Goal: Information Seeking & Learning: Learn about a topic

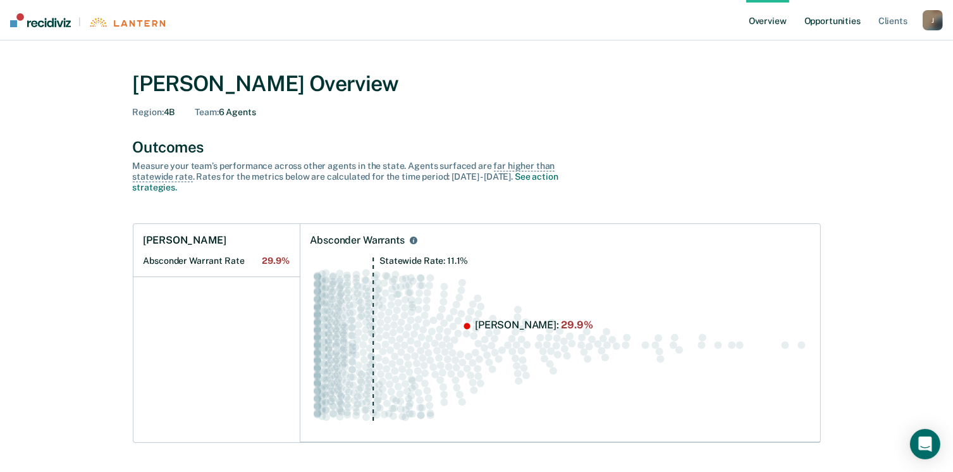
click at [844, 20] on link "Opportunities" at bounding box center [832, 20] width 61 height 40
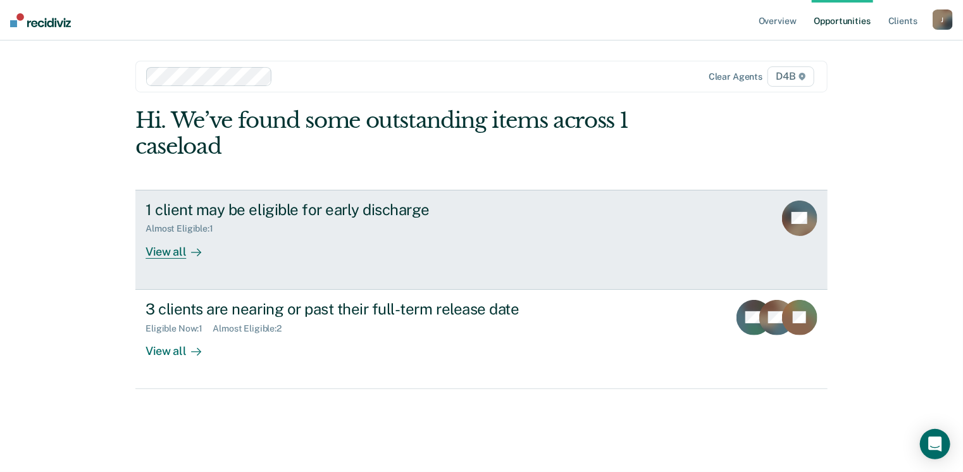
click at [170, 255] on div "View all" at bounding box center [180, 246] width 71 height 25
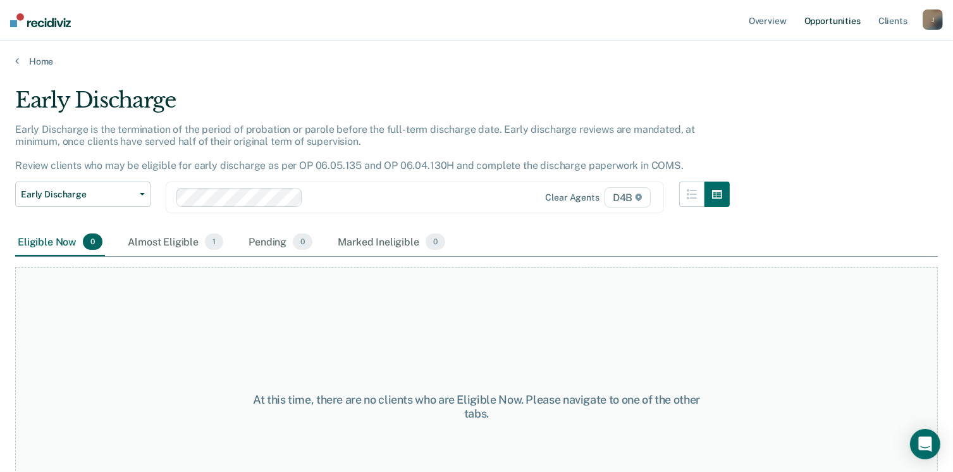
click at [835, 15] on link "Opportunities" at bounding box center [832, 20] width 61 height 40
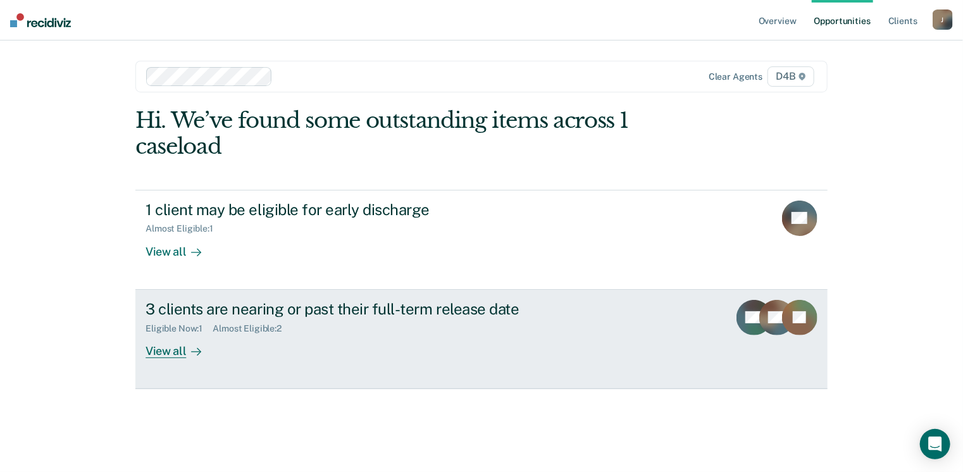
click at [172, 355] on div "View all" at bounding box center [180, 345] width 71 height 25
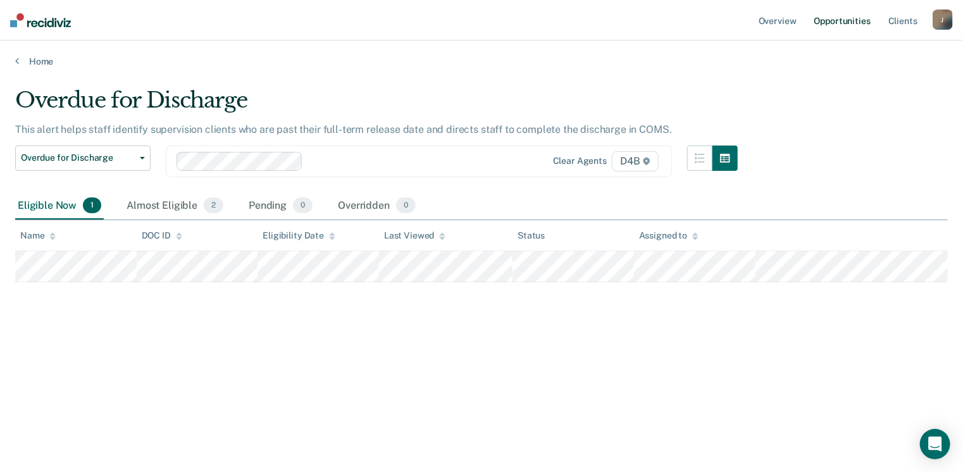
click at [837, 19] on link "Opportunities" at bounding box center [841, 20] width 61 height 40
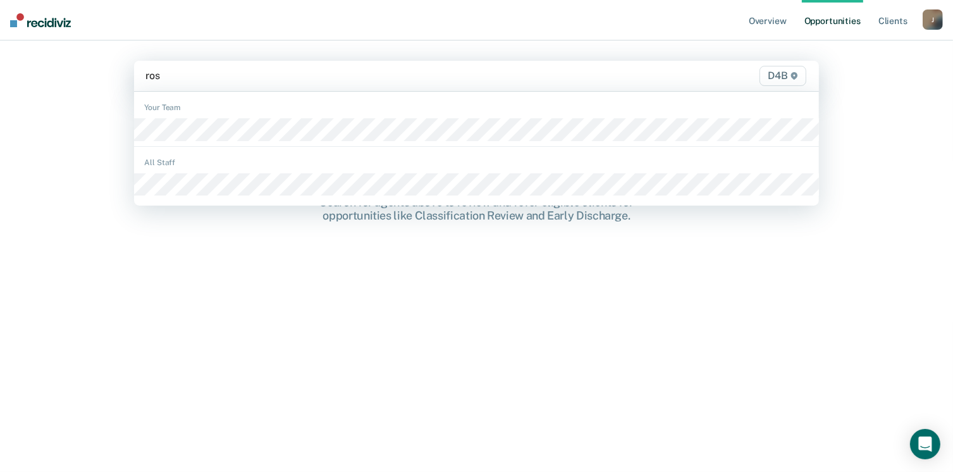
type input "rose"
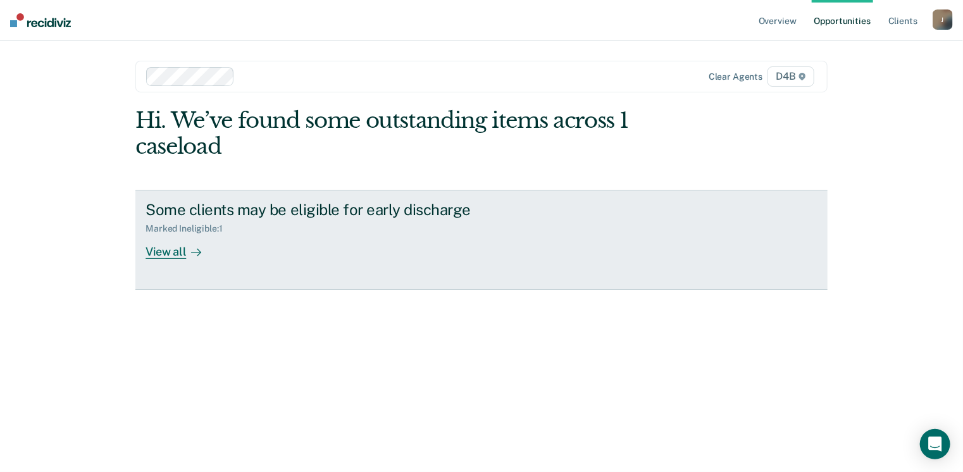
click at [182, 258] on link "Some clients may be eligible for early discharge Marked Ineligible : 1 View all" at bounding box center [481, 240] width 692 height 100
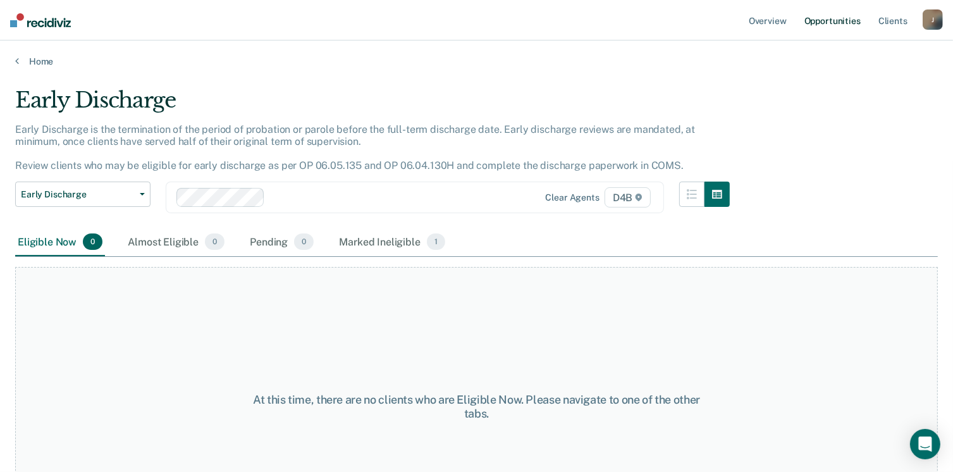
click at [831, 19] on link "Opportunities" at bounding box center [832, 20] width 61 height 40
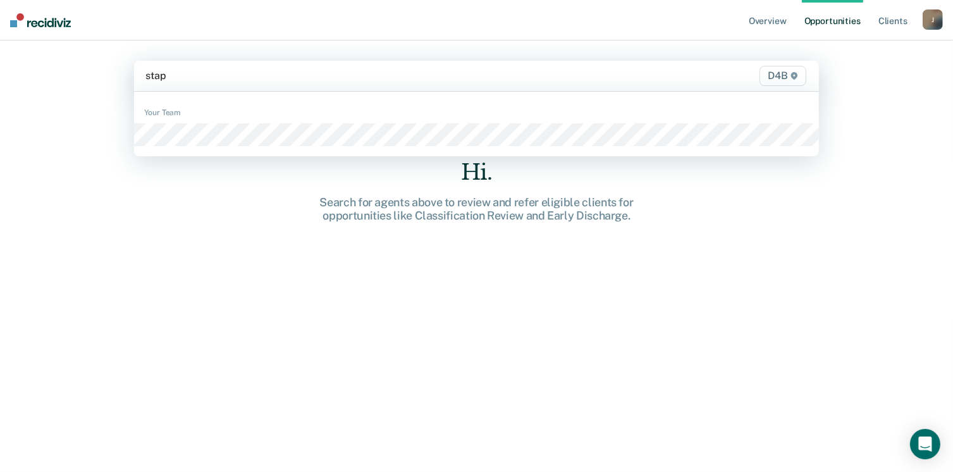
type input "stapl"
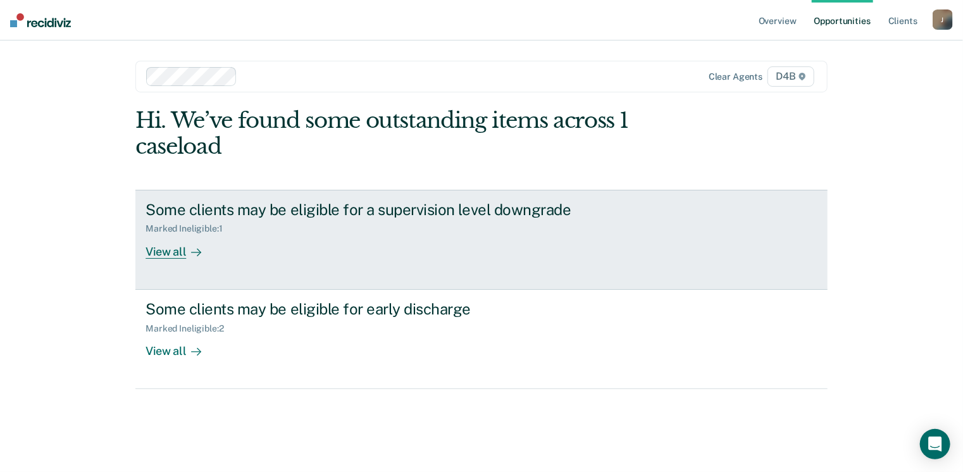
click at [170, 254] on div "View all" at bounding box center [180, 246] width 71 height 25
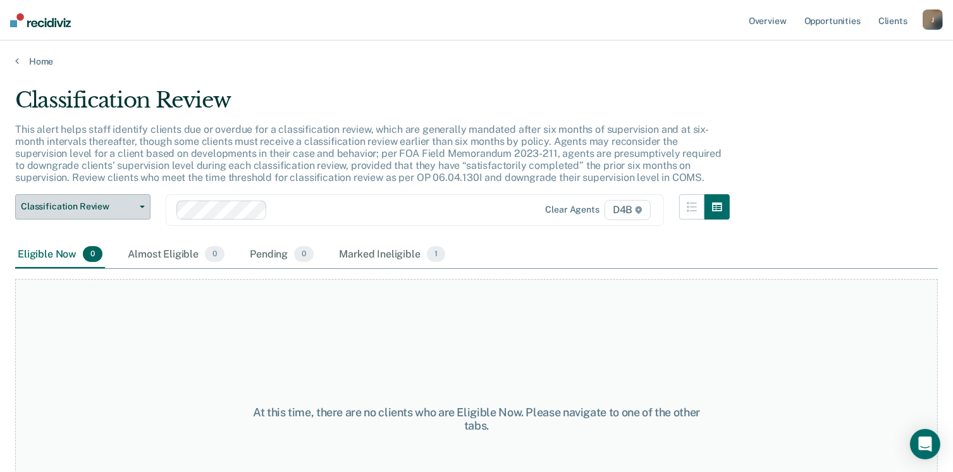
click at [142, 208] on button "Classification Review" at bounding box center [82, 206] width 135 height 25
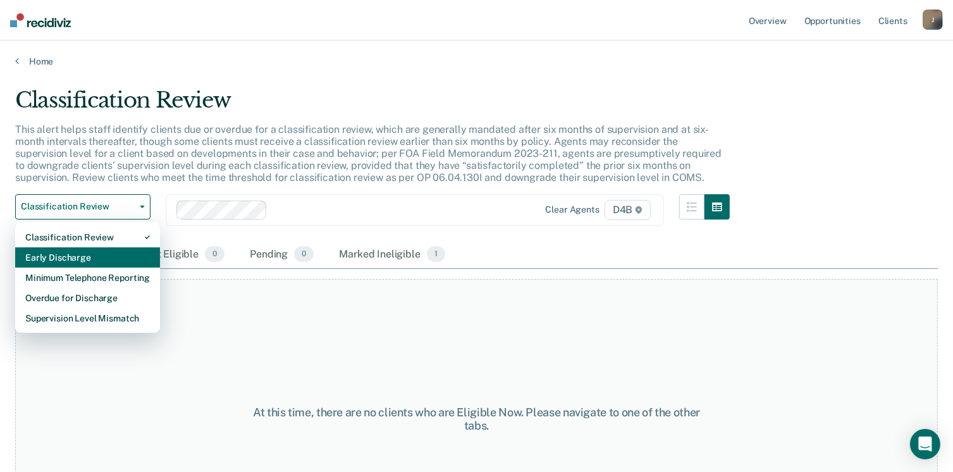
click at [92, 255] on div "Early Discharge" at bounding box center [87, 257] width 125 height 20
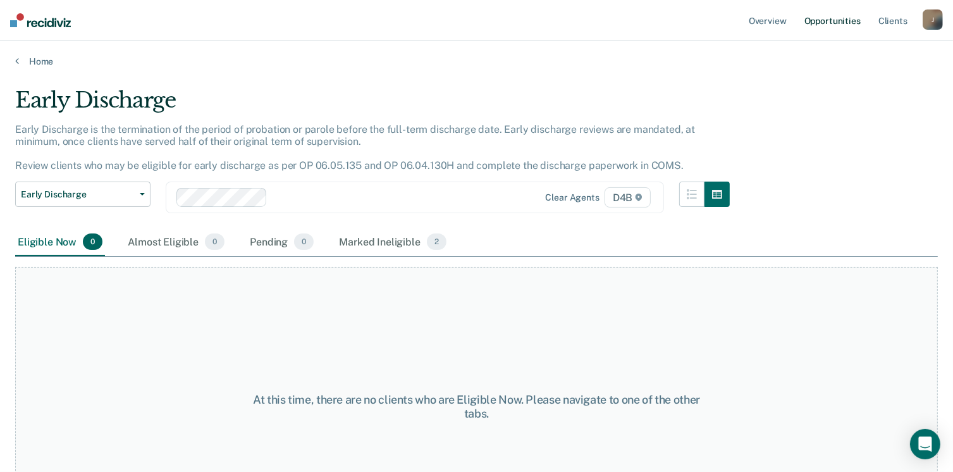
click at [849, 23] on link "Opportunities" at bounding box center [832, 20] width 61 height 40
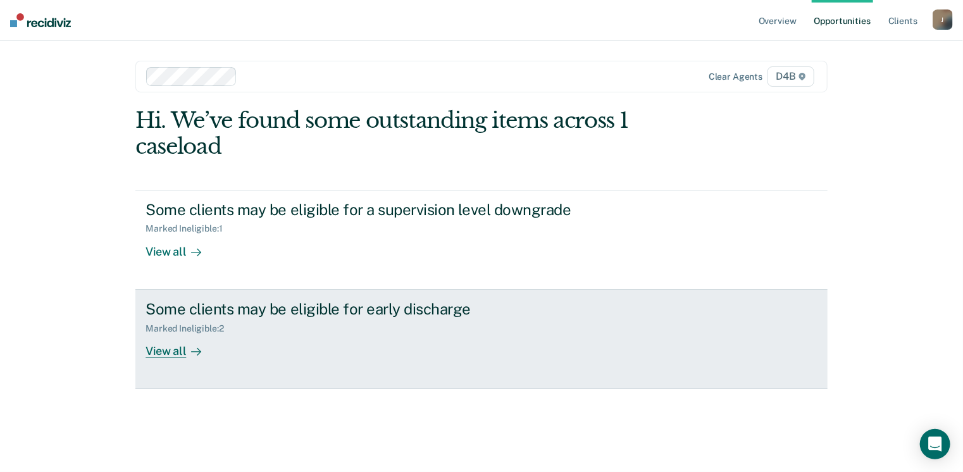
click at [169, 353] on div "View all" at bounding box center [180, 345] width 71 height 25
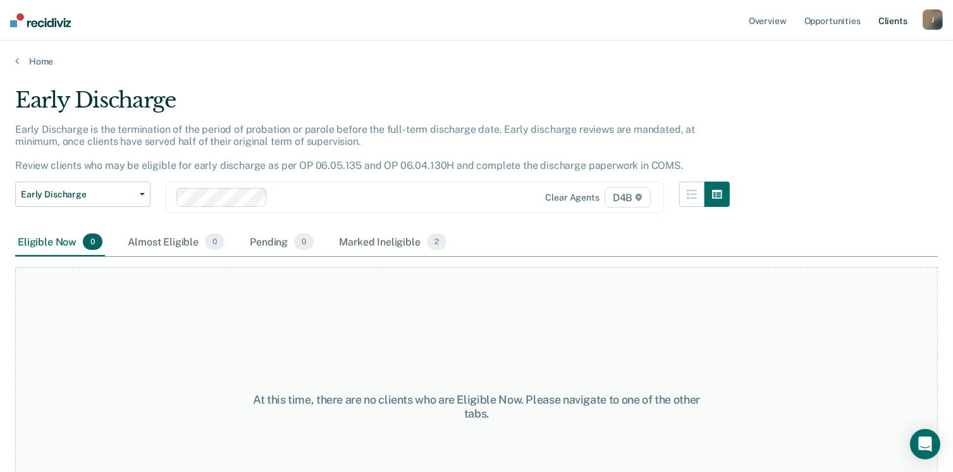
click at [886, 16] on link "Client s" at bounding box center [893, 20] width 34 height 40
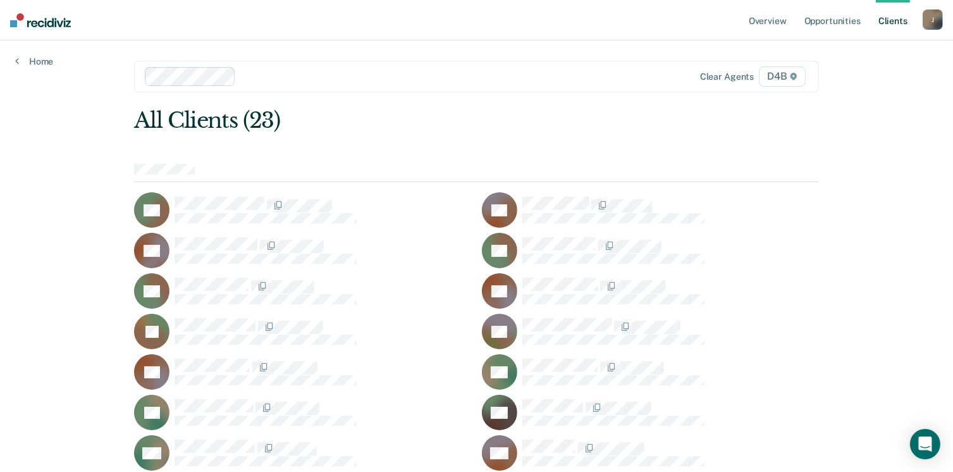
click at [897, 22] on link "Client s" at bounding box center [893, 20] width 34 height 40
click at [843, 24] on link "Opportunities" at bounding box center [832, 20] width 61 height 40
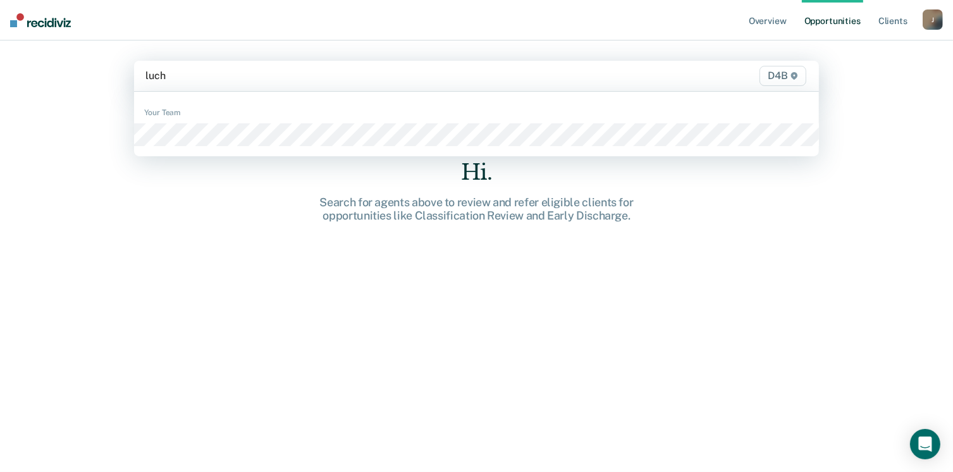
type input "[PERSON_NAME]"
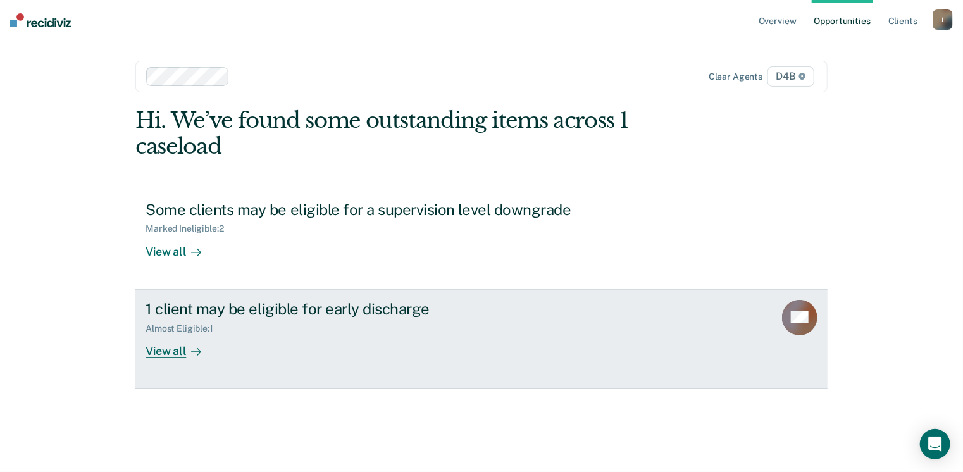
click at [173, 353] on div "View all" at bounding box center [180, 345] width 71 height 25
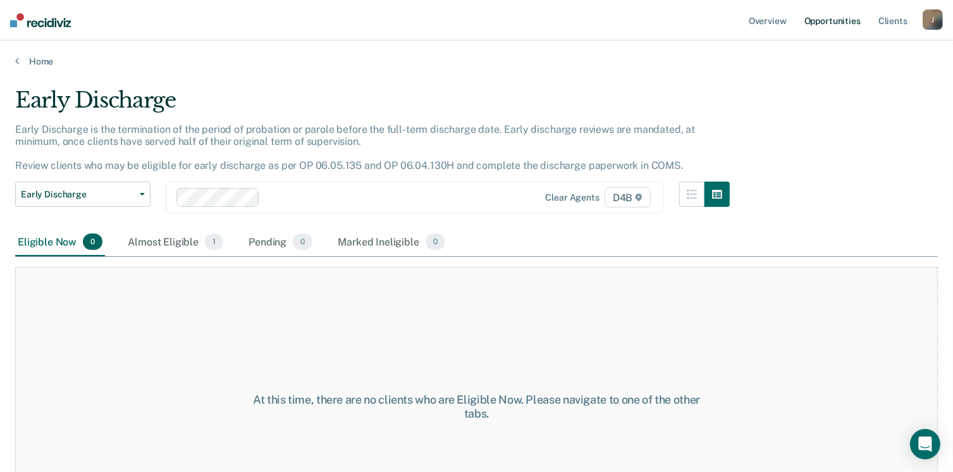
click at [844, 22] on link "Opportunities" at bounding box center [832, 20] width 61 height 40
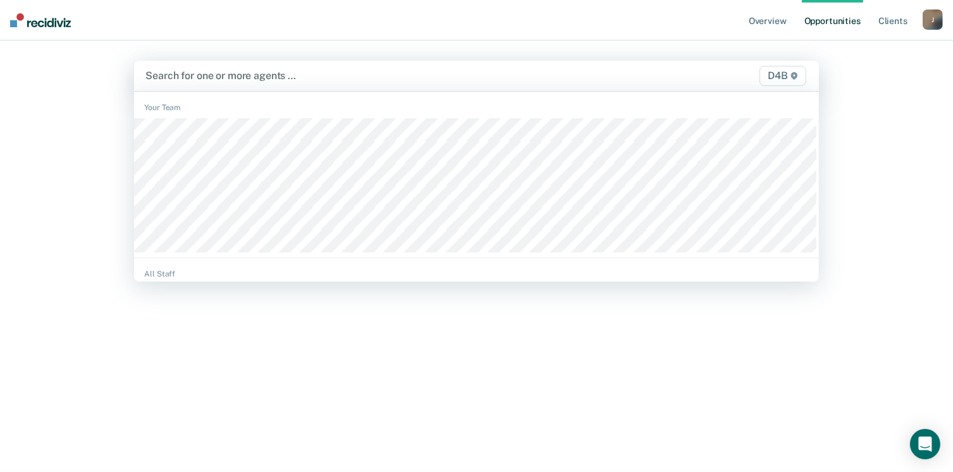
click at [216, 75] on div at bounding box center [376, 75] width 462 height 15
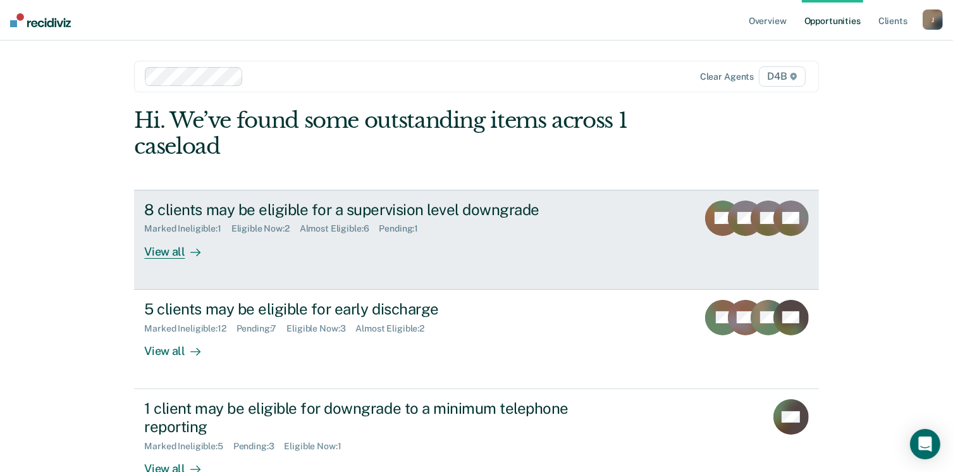
click at [174, 252] on div "View all" at bounding box center [179, 246] width 71 height 25
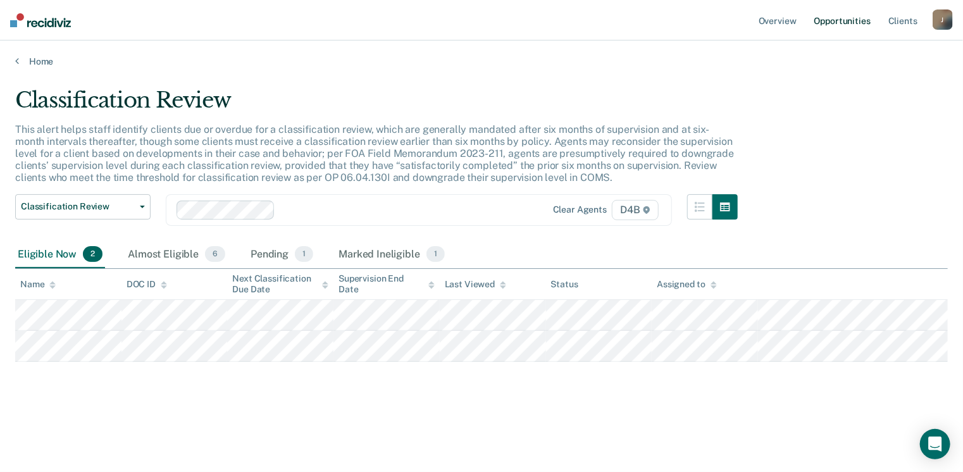
click at [851, 21] on link "Opportunities" at bounding box center [841, 20] width 61 height 40
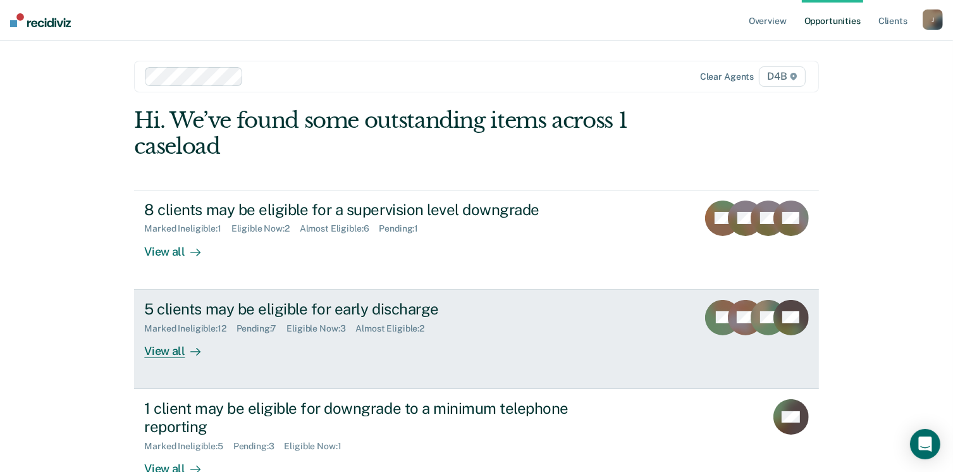
click at [159, 345] on div "View all" at bounding box center [179, 345] width 71 height 25
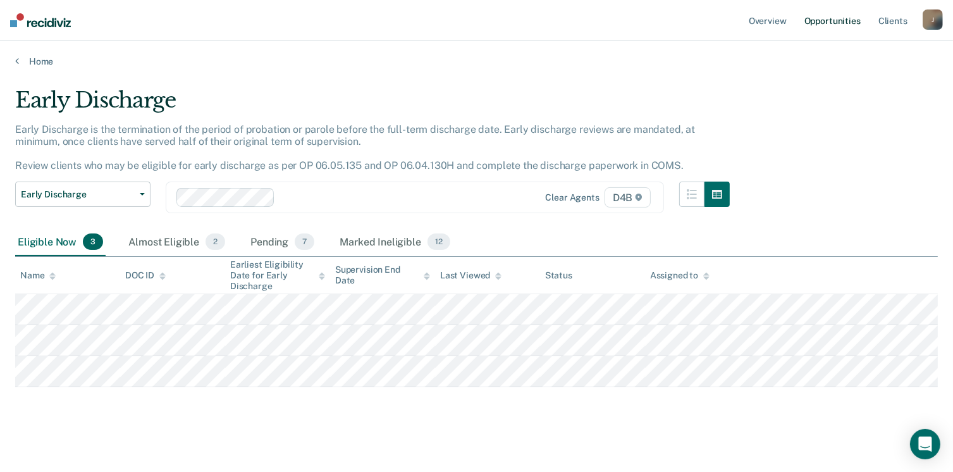
click at [834, 23] on link "Opportunities" at bounding box center [832, 20] width 61 height 40
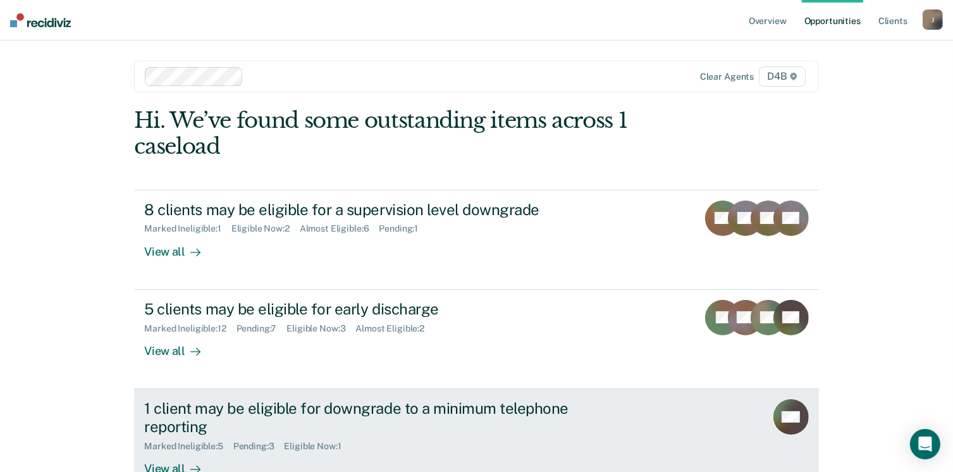
click at [280, 407] on div "1 client may be eligible for downgrade to a minimum telephone reporting" at bounding box center [366, 417] width 444 height 37
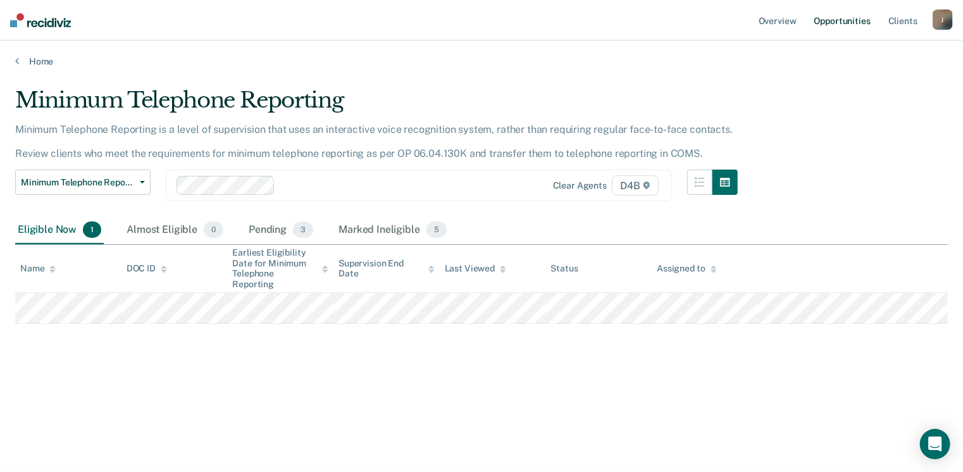
click at [834, 18] on link "Opportunities" at bounding box center [841, 20] width 61 height 40
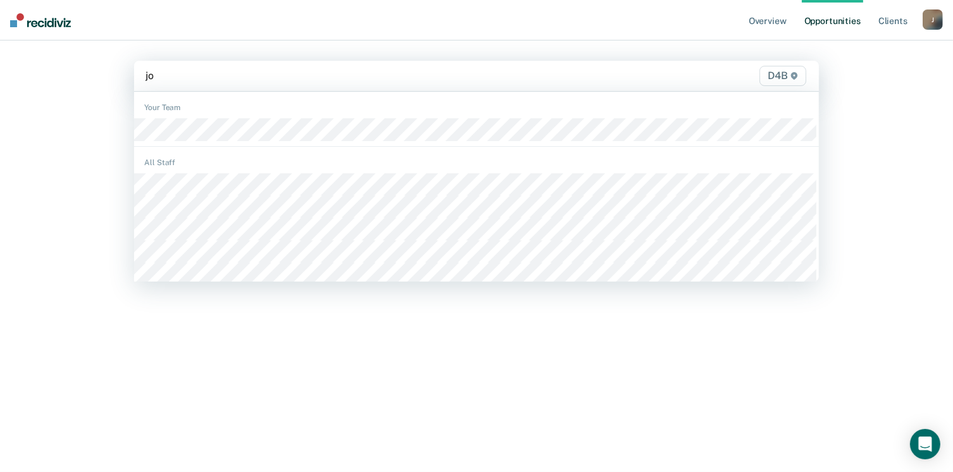
type input "[PERSON_NAME]"
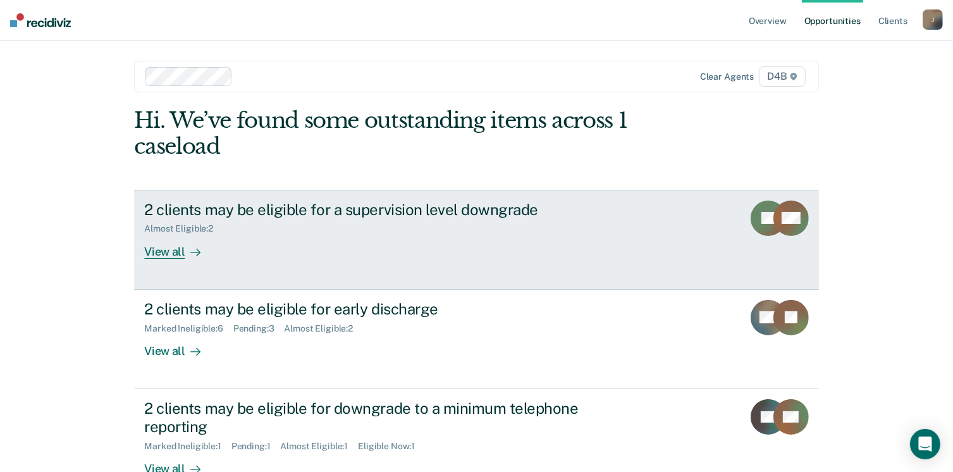
click at [176, 254] on div "View all" at bounding box center [179, 246] width 71 height 25
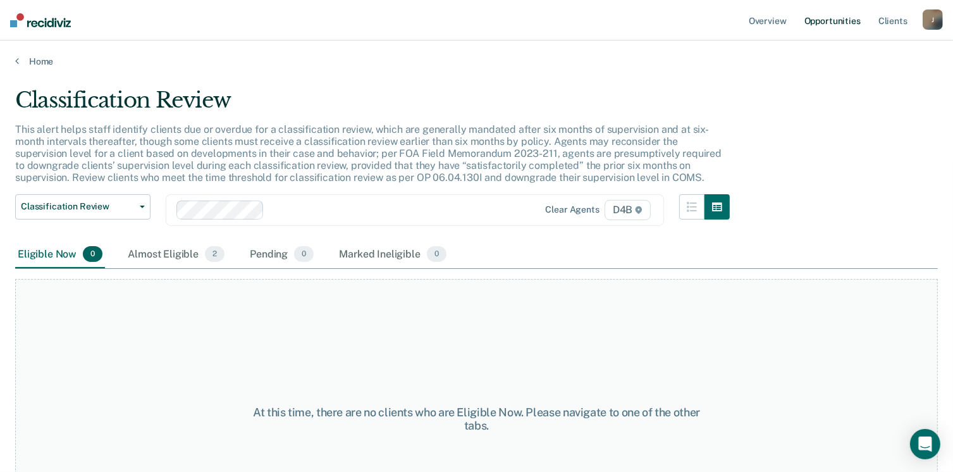
click at [846, 18] on link "Opportunities" at bounding box center [832, 20] width 61 height 40
